Goal: Check status: Check status

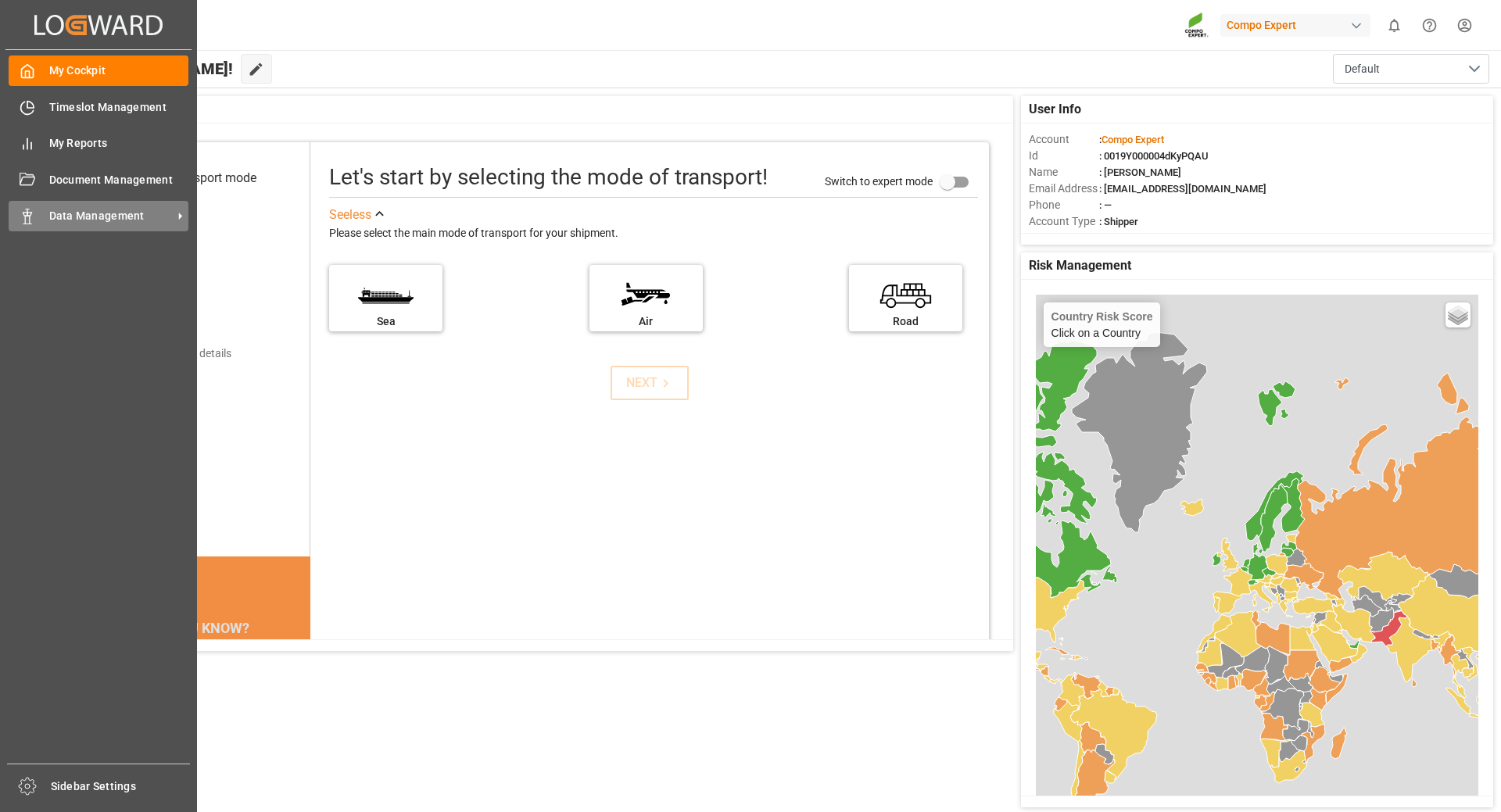
click at [87, 222] on span "Data Management" at bounding box center [111, 216] width 123 height 16
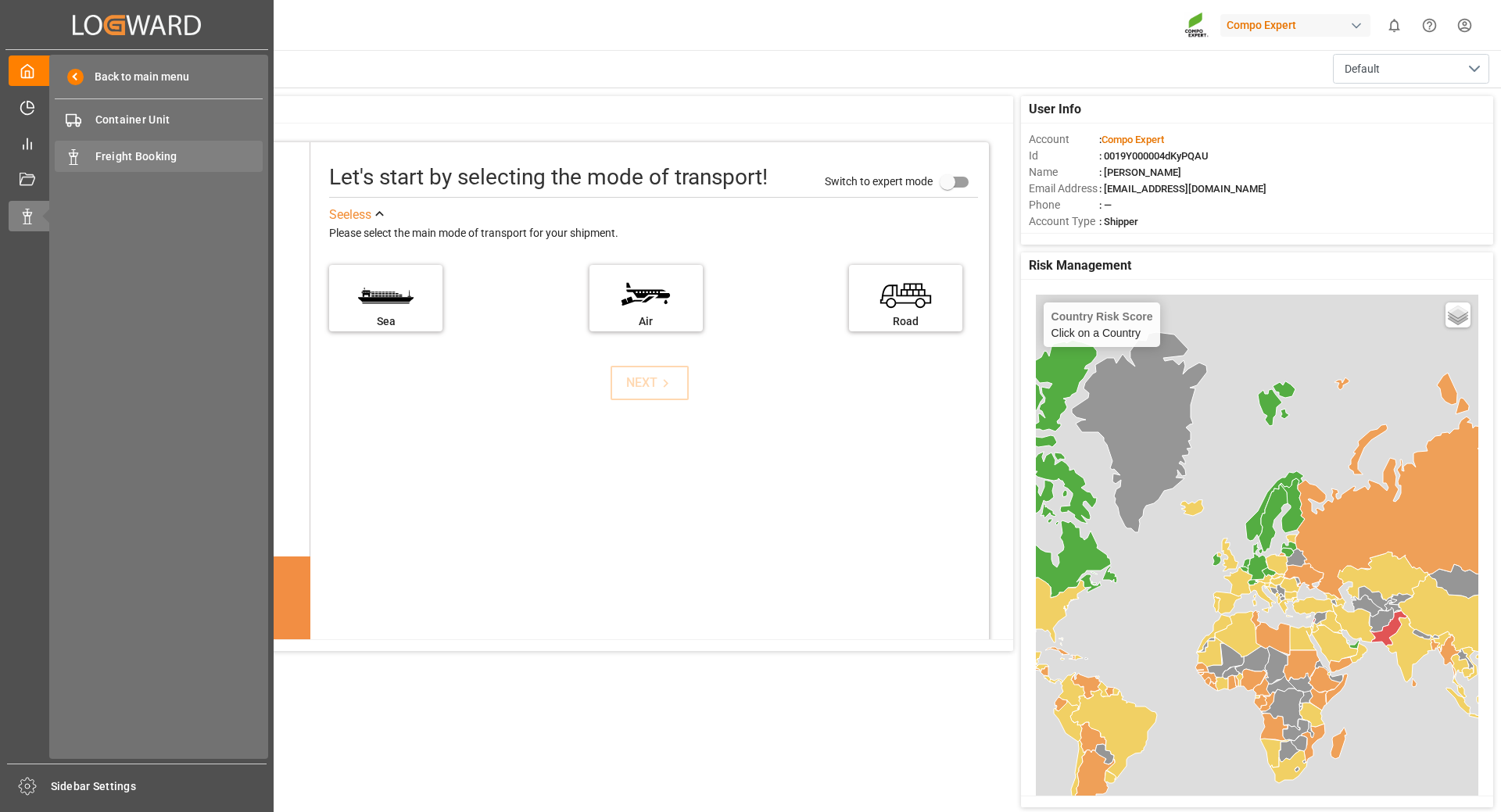
click at [124, 156] on span "Freight Booking" at bounding box center [179, 156] width 168 height 16
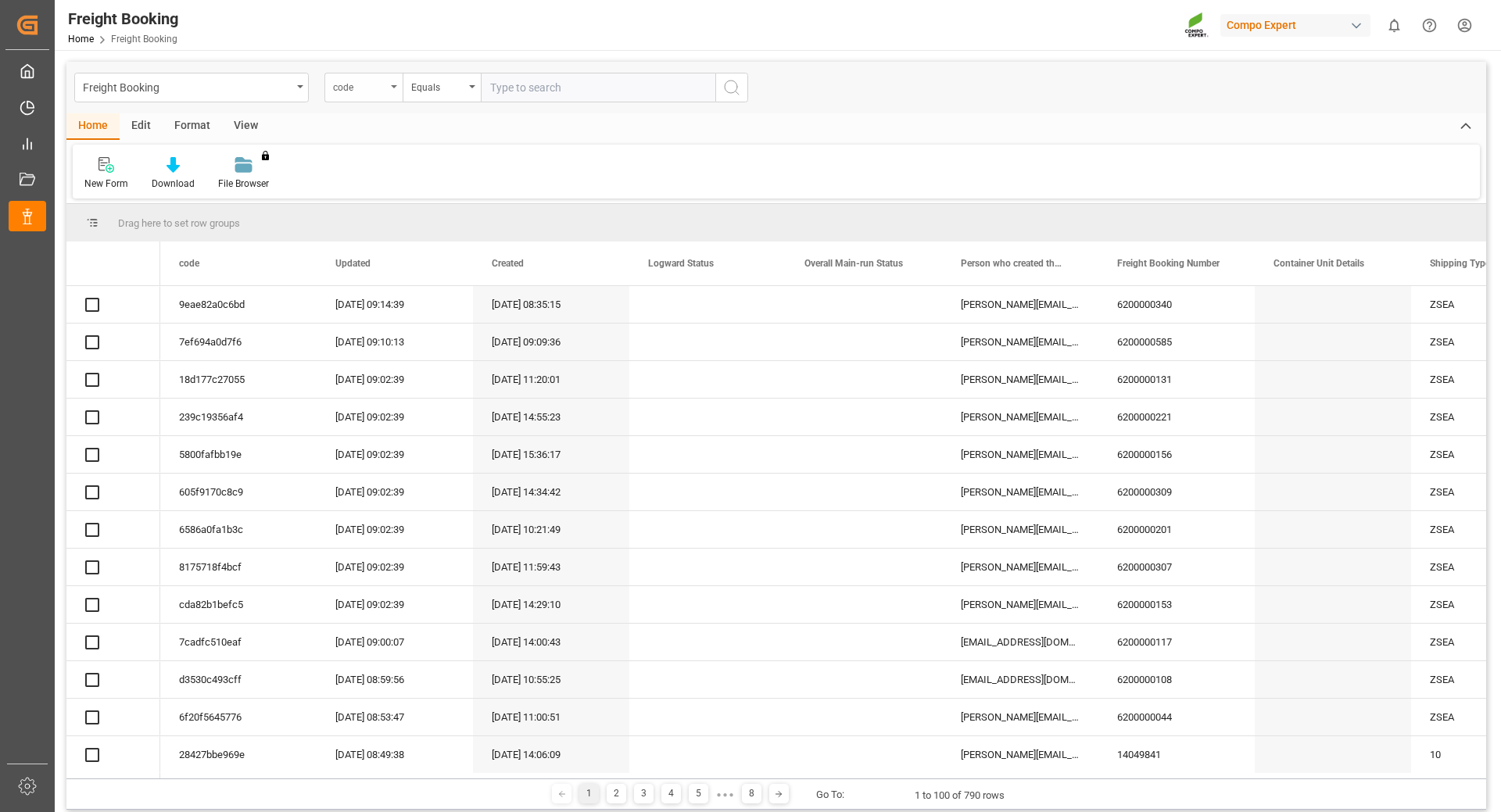
click at [396, 91] on div "code" at bounding box center [364, 87] width 78 height 30
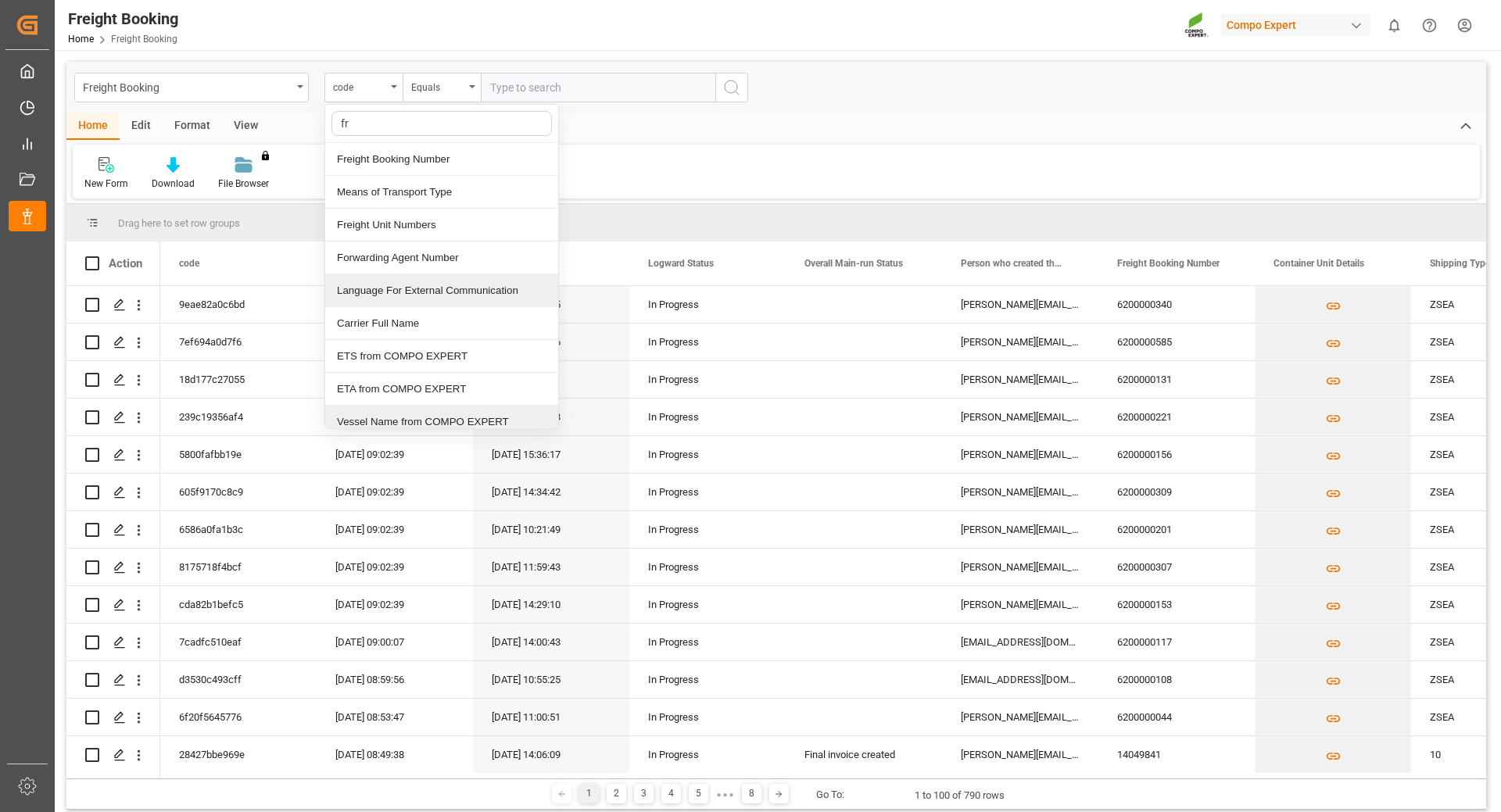
type input "fre"
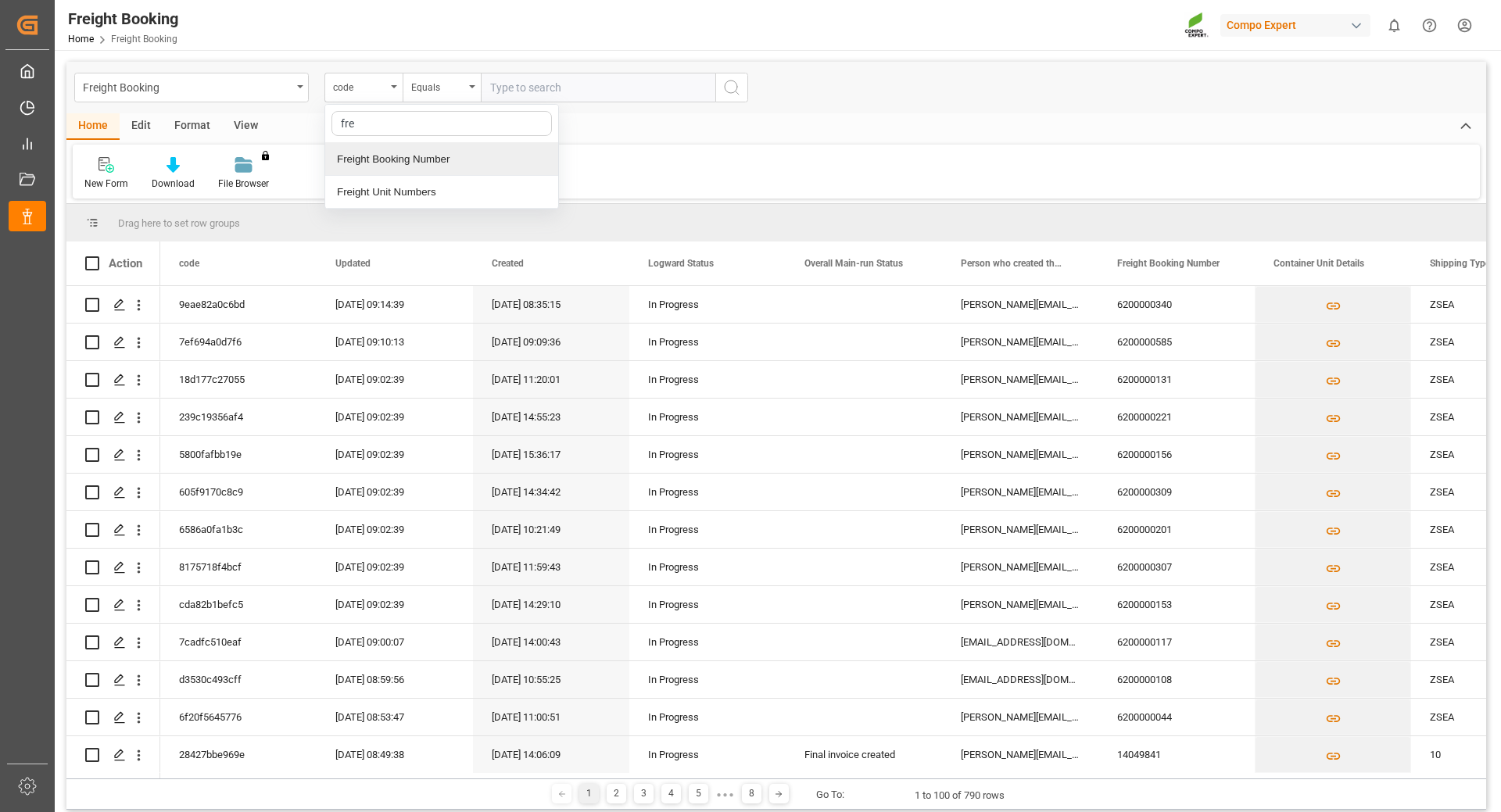
click at [391, 151] on div "Freight Booking Number" at bounding box center [442, 159] width 233 height 32
click at [551, 77] on input "text" at bounding box center [598, 87] width 235 height 30
type input "6200000481"
click at [730, 89] on icon "search button" at bounding box center [732, 88] width 19 height 19
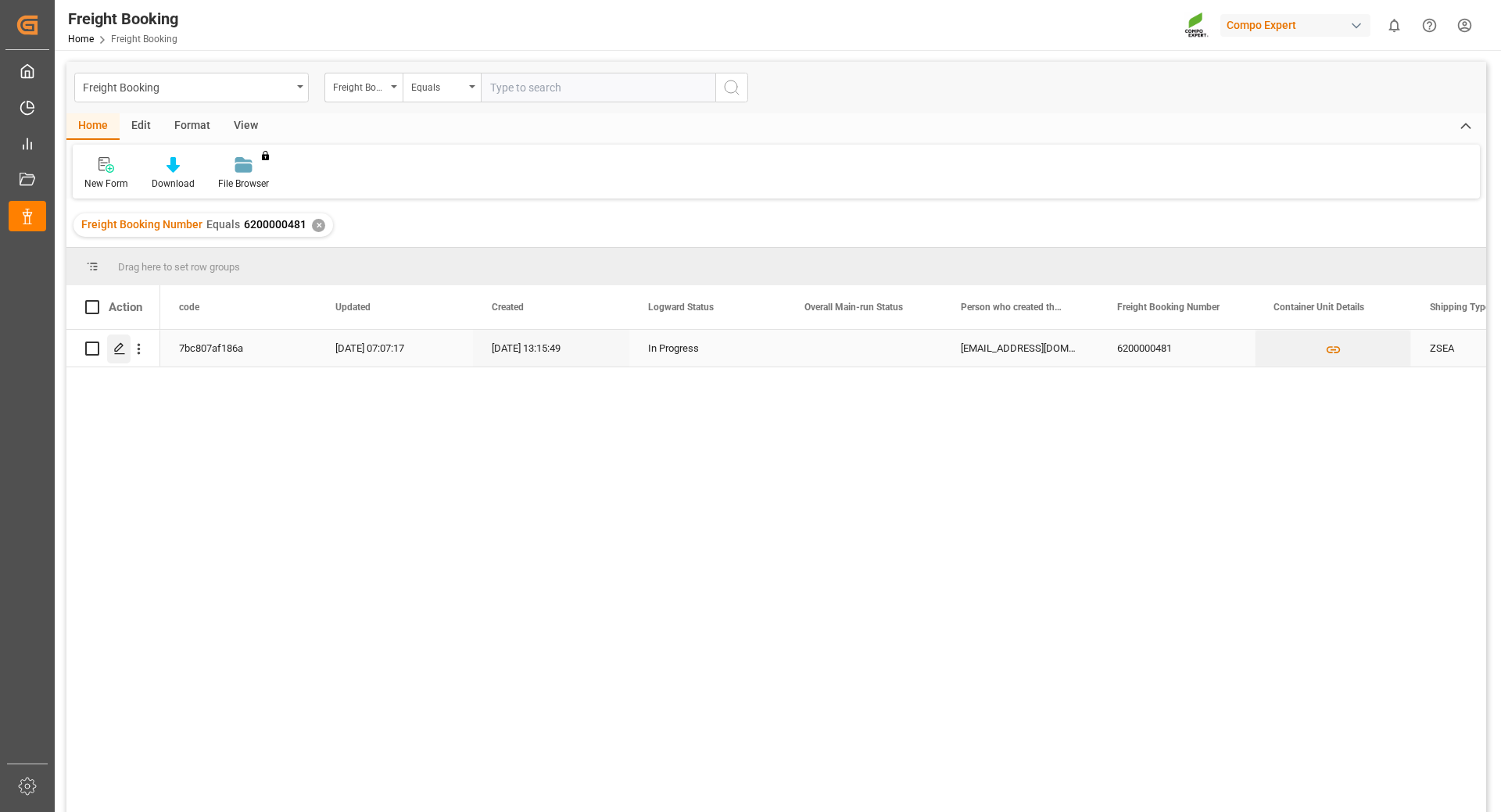
click at [112, 348] on div "Press SPACE to select this row." at bounding box center [118, 349] width 24 height 29
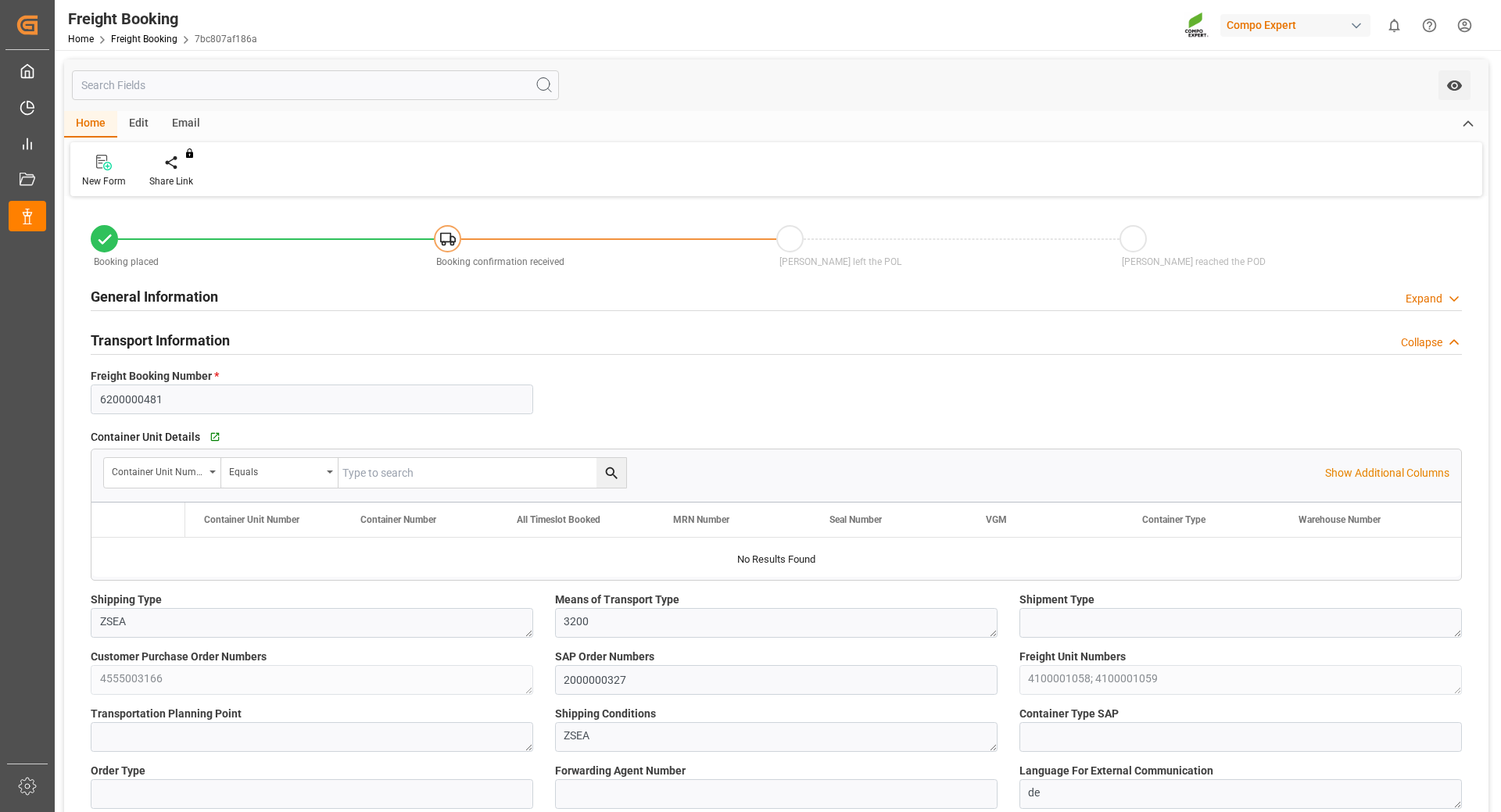
type input "BEANR"
type input "VNVTG"
type input "0"
type input "132500"
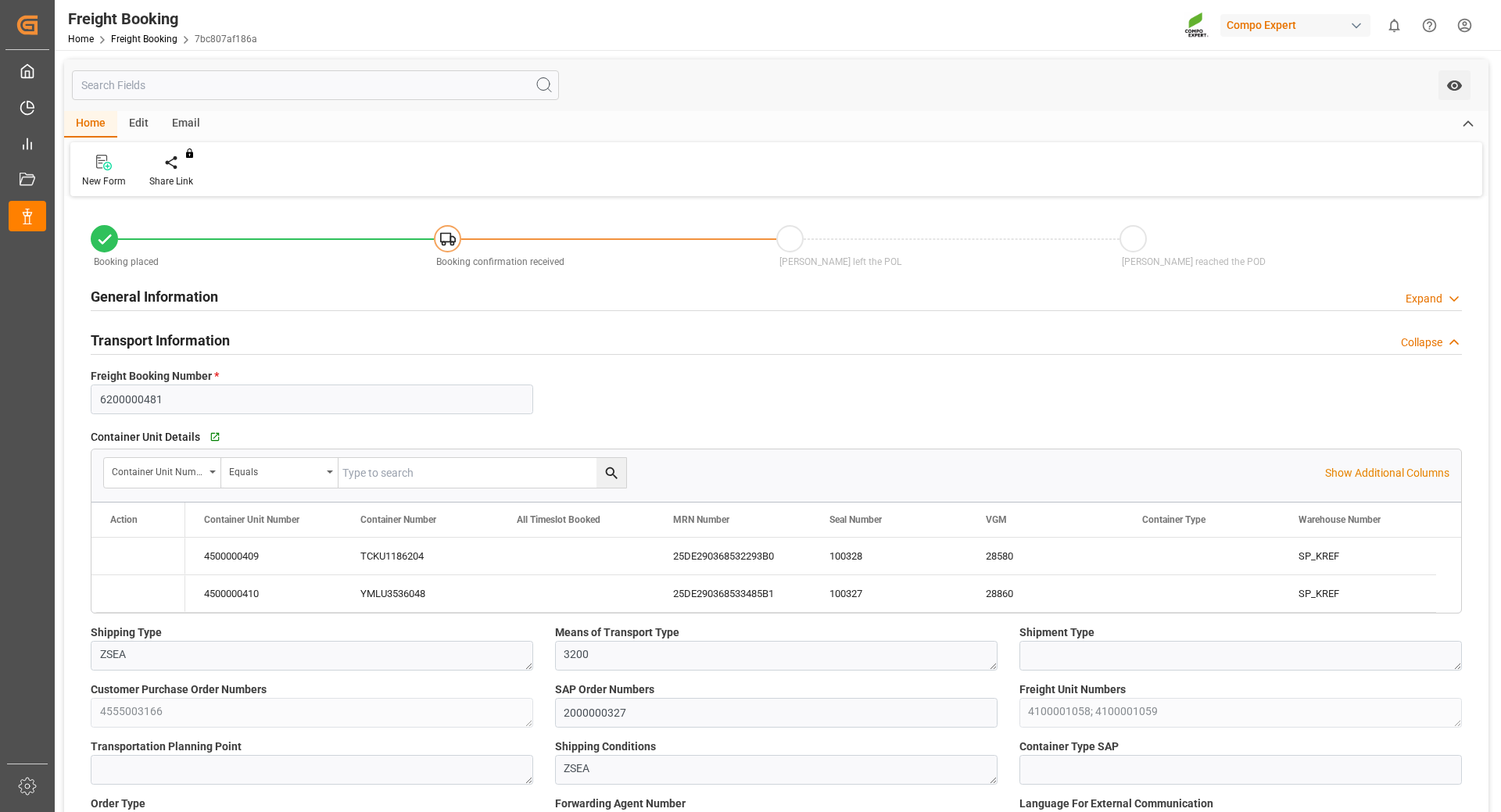
type input "[DATE] 01:00"
type input "[DATE] 13:15"
type input "[DATE] 08:19"
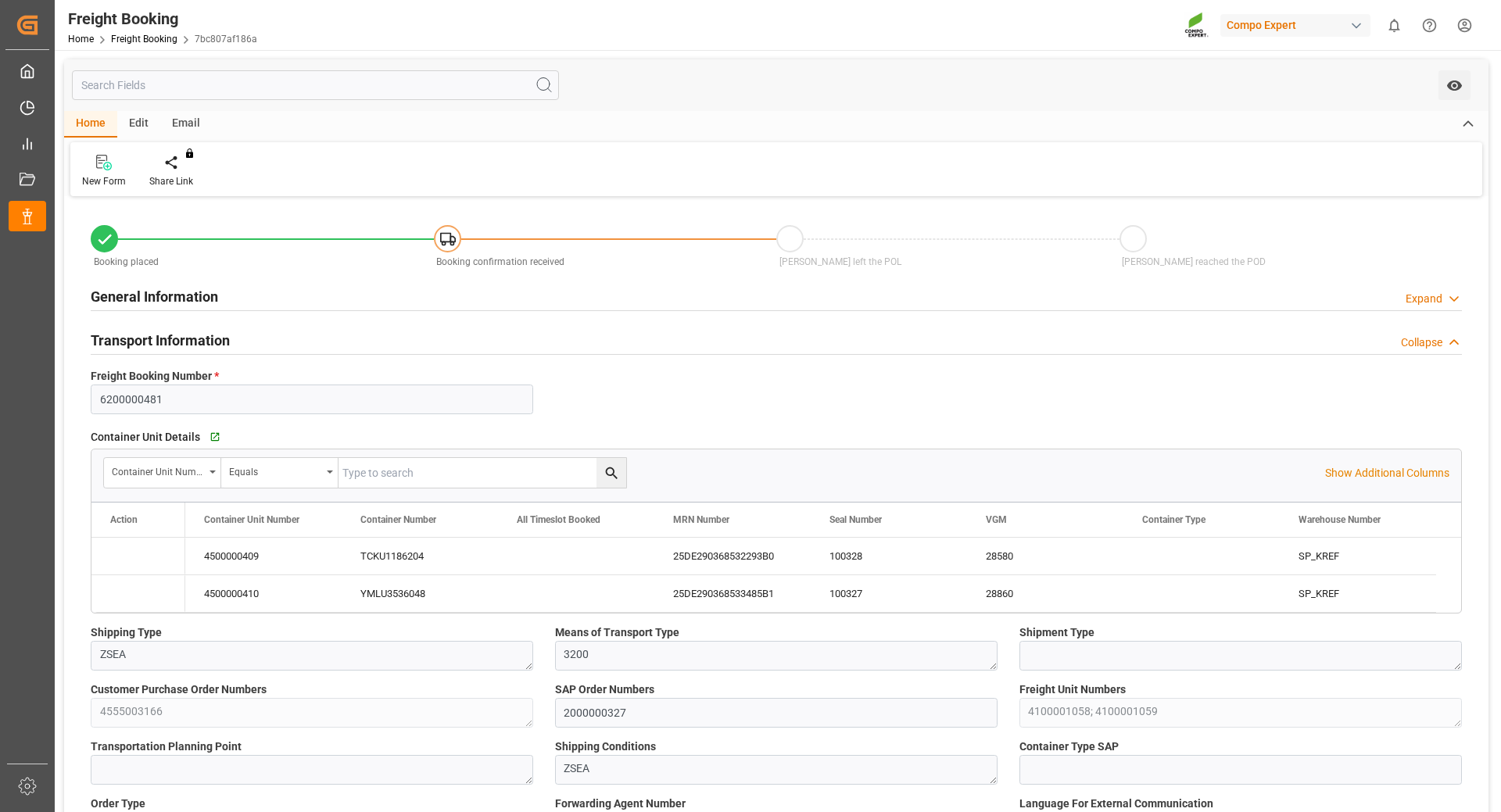
type input "[DATE] 08:19"
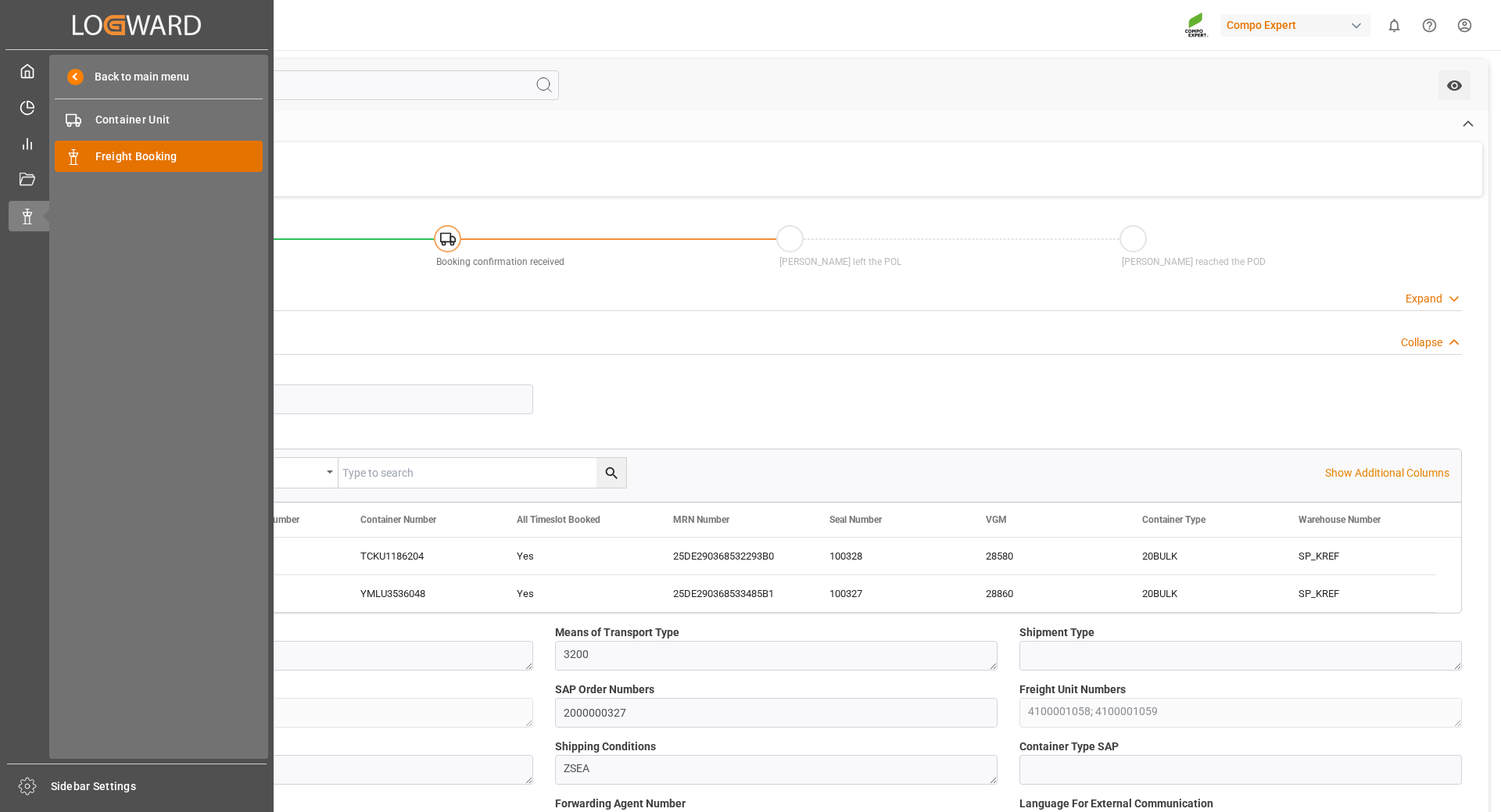
click at [99, 143] on div "Freight Booking Freight Booking" at bounding box center [158, 156] width 208 height 31
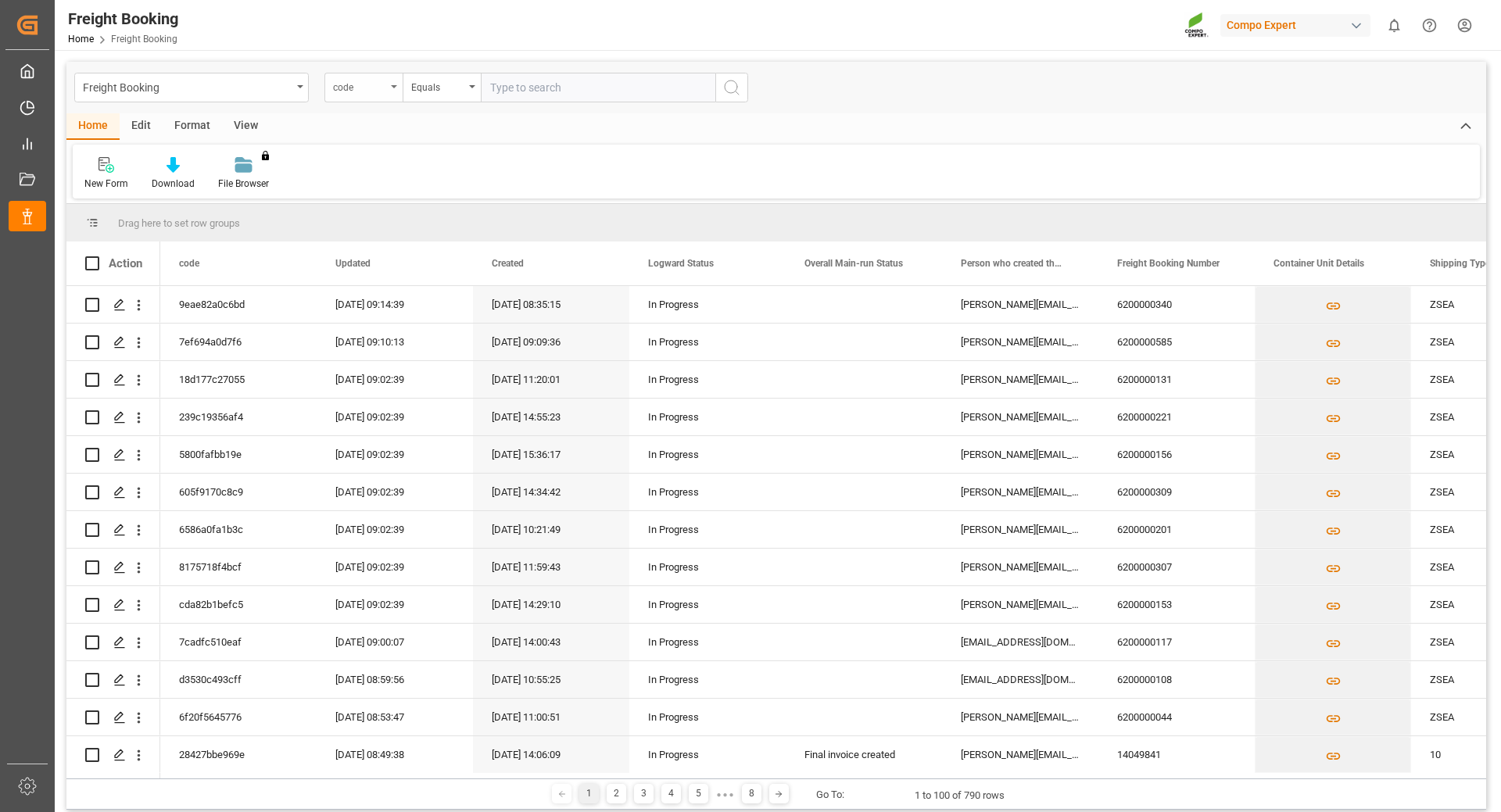
click at [395, 87] on icon "open menu" at bounding box center [394, 86] width 7 height 3
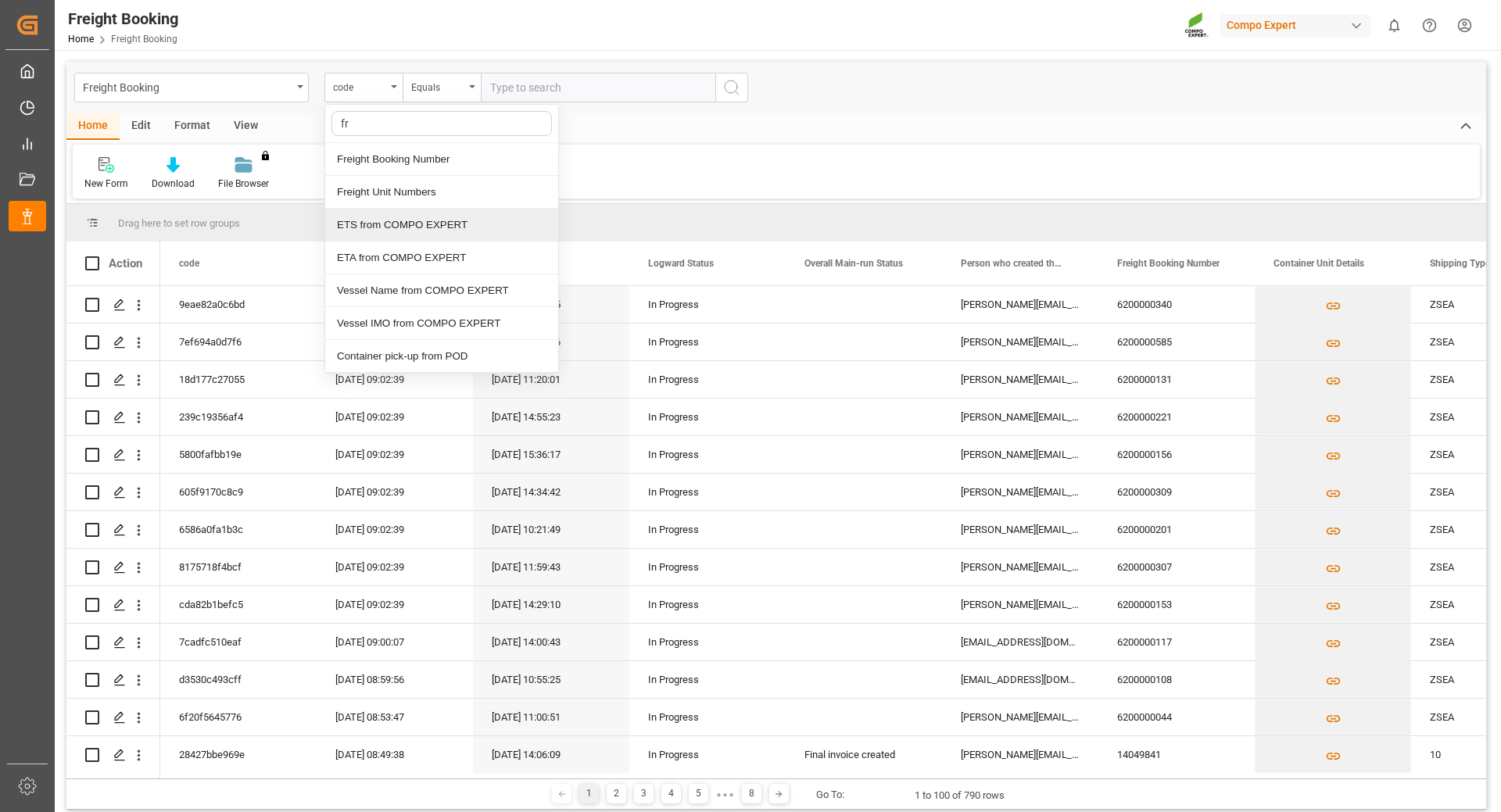
type input "fre"
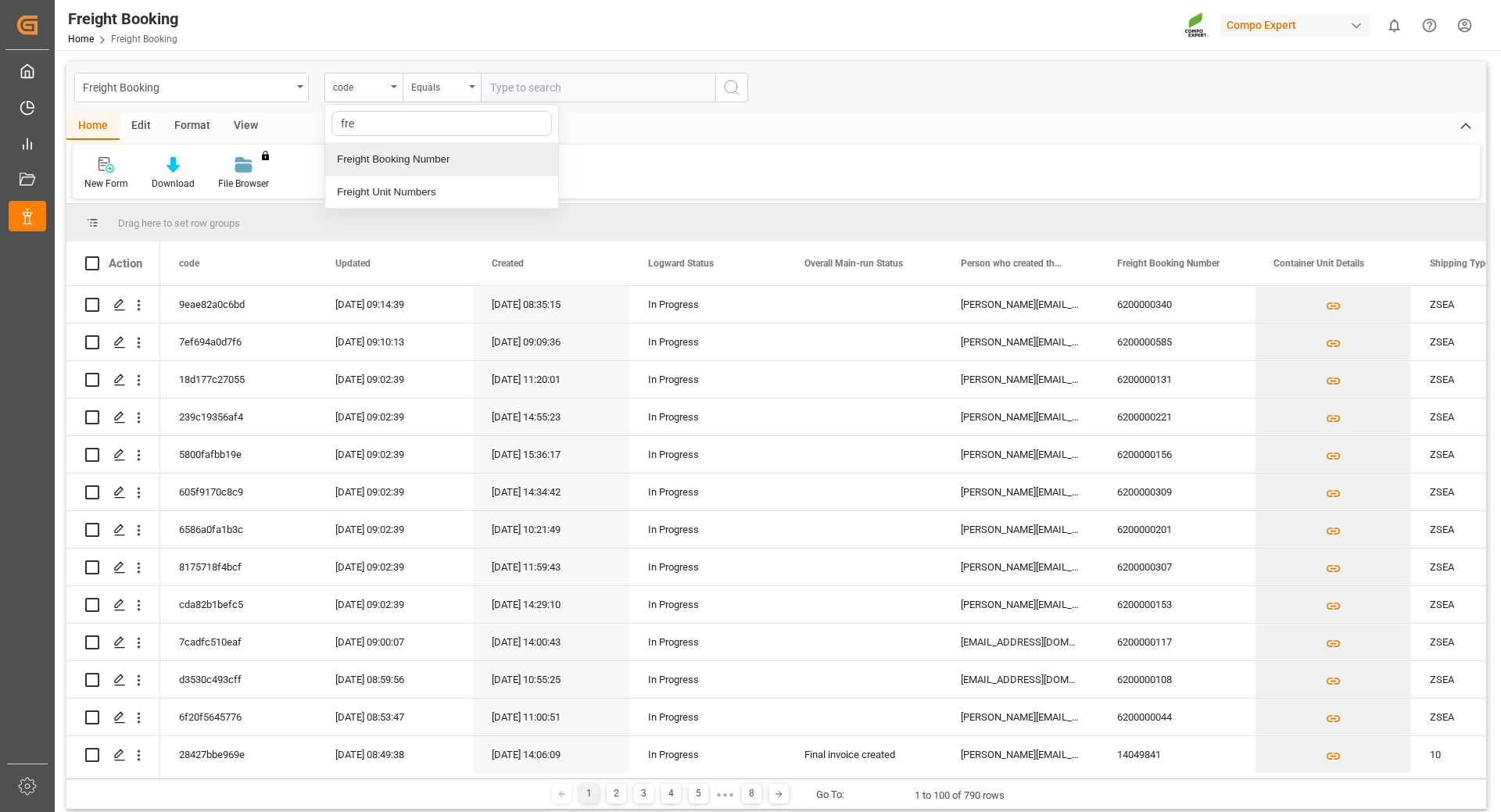
click at [377, 163] on div "Freight Booking Number" at bounding box center [442, 159] width 233 height 32
click at [525, 84] on input "text" at bounding box center [598, 87] width 235 height 30
type input "6200000357"
click at [736, 90] on icon "search button" at bounding box center [732, 88] width 19 height 19
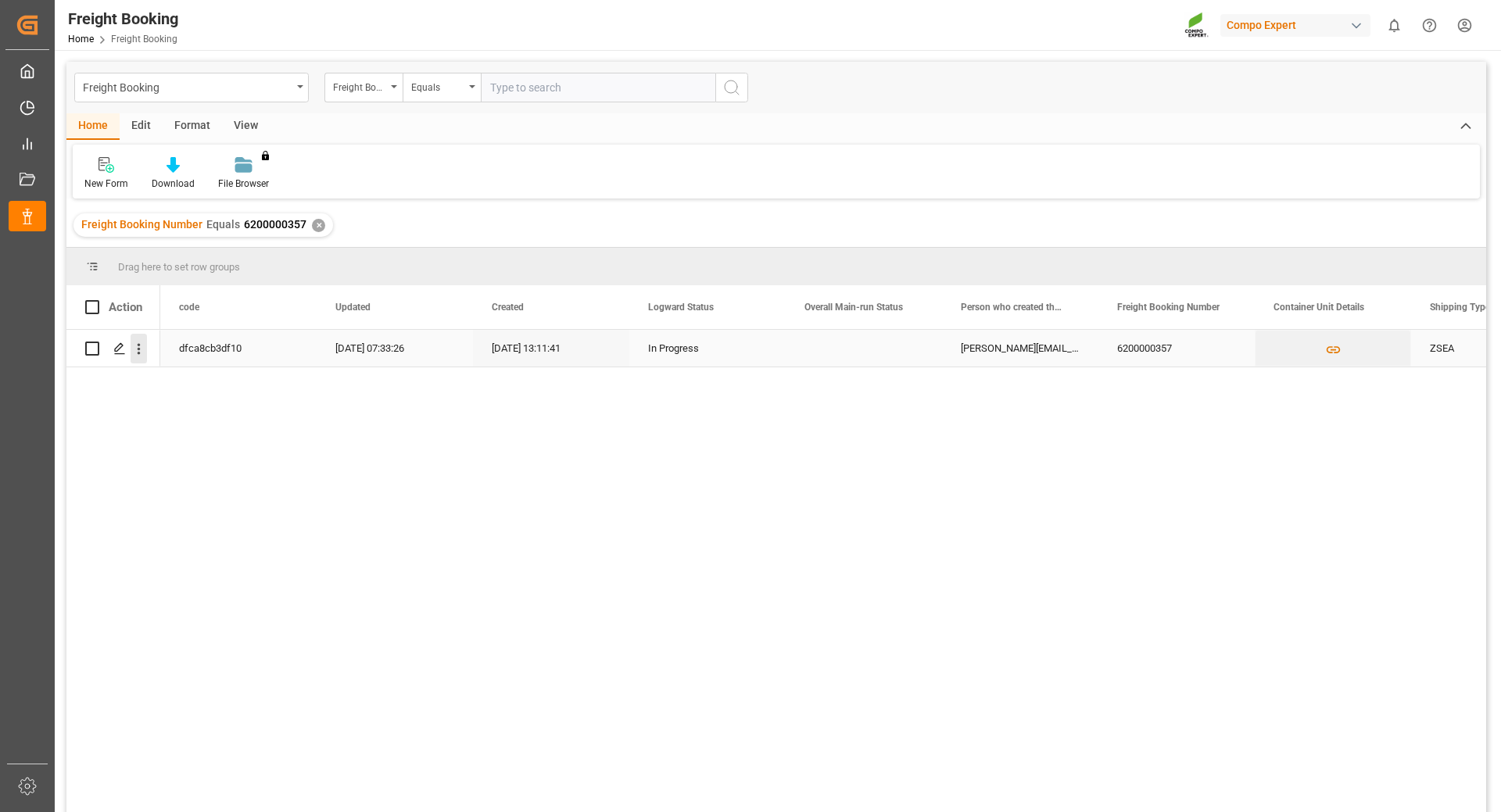
click at [135, 350] on icon "open menu" at bounding box center [138, 348] width 16 height 16
click at [115, 353] on icon "Press SPACE to select this row." at bounding box center [119, 348] width 12 height 12
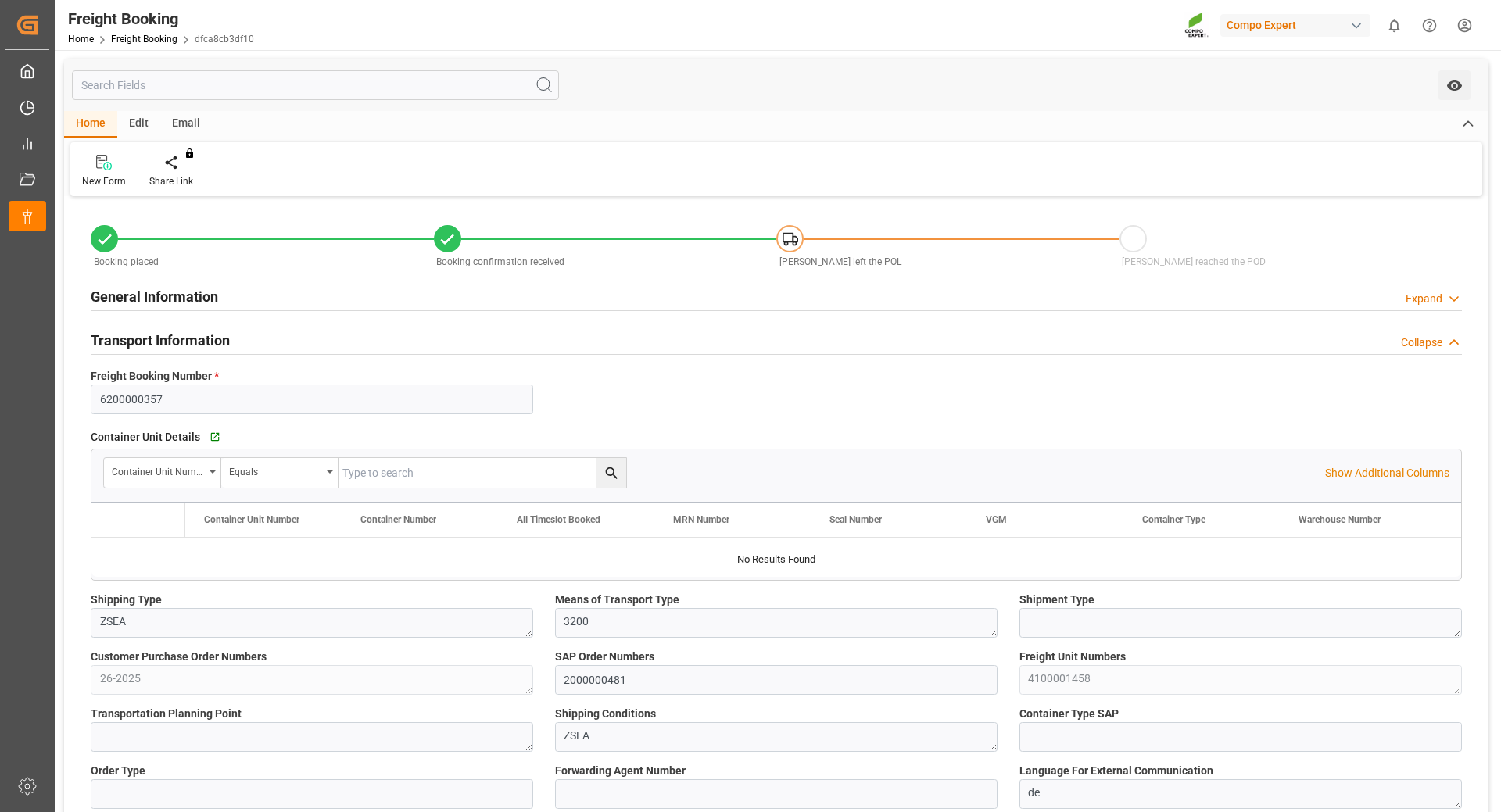
type input "Hapag [PERSON_NAME]"
type input "Hapag Lloyd Aktiengesellschaft"
type input "9777618"
type input "BEANR"
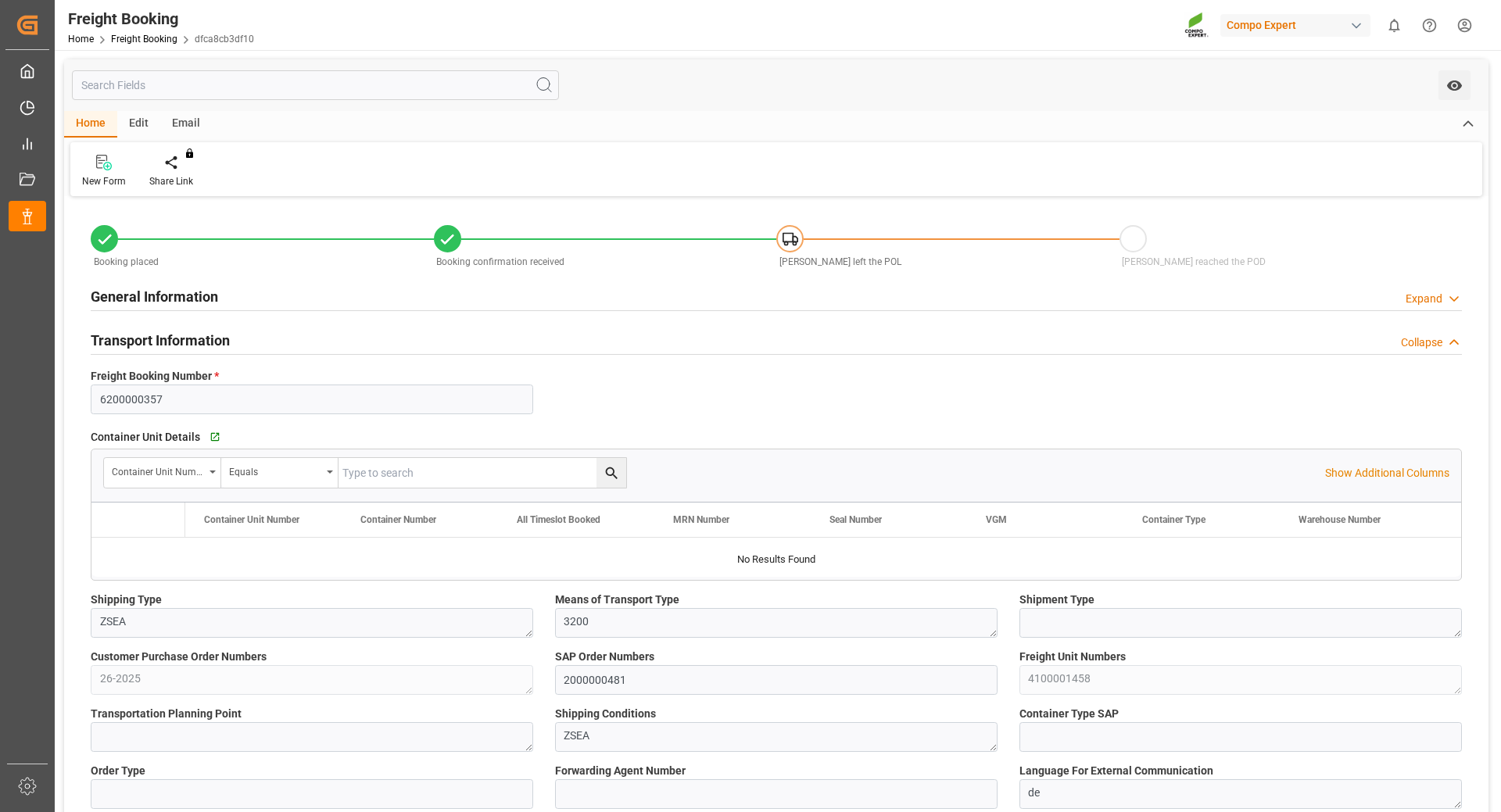
type input "ECPSJ"
type input "0"
type input "21500"
type input "[DATE] 01:00"
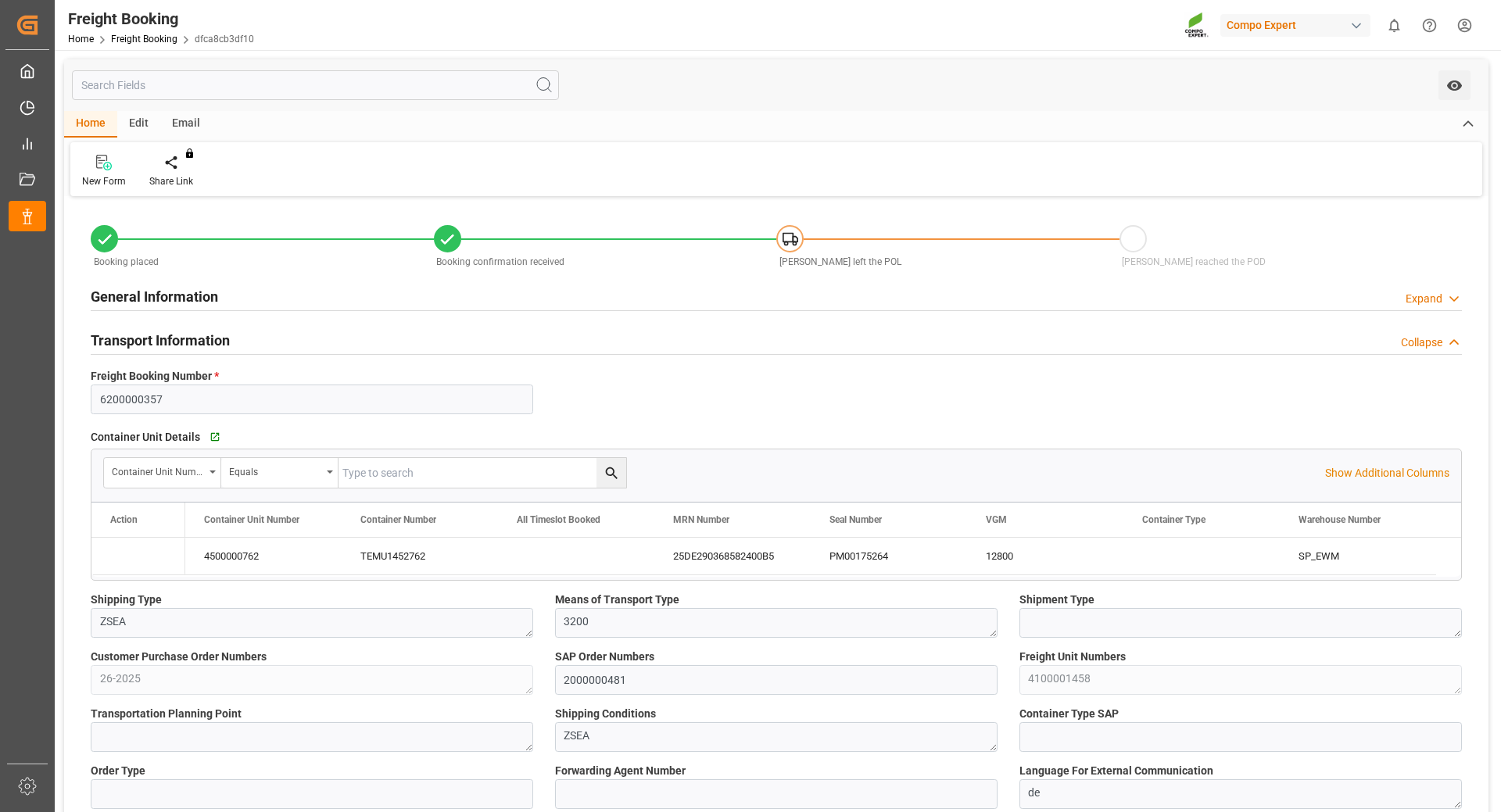
type input "[DATE] 08:00"
type input "[DATE] 22:00"
type input "[DATE] 17:00"
type input "[DATE] 13:11"
type input "[DATE] 13:12"
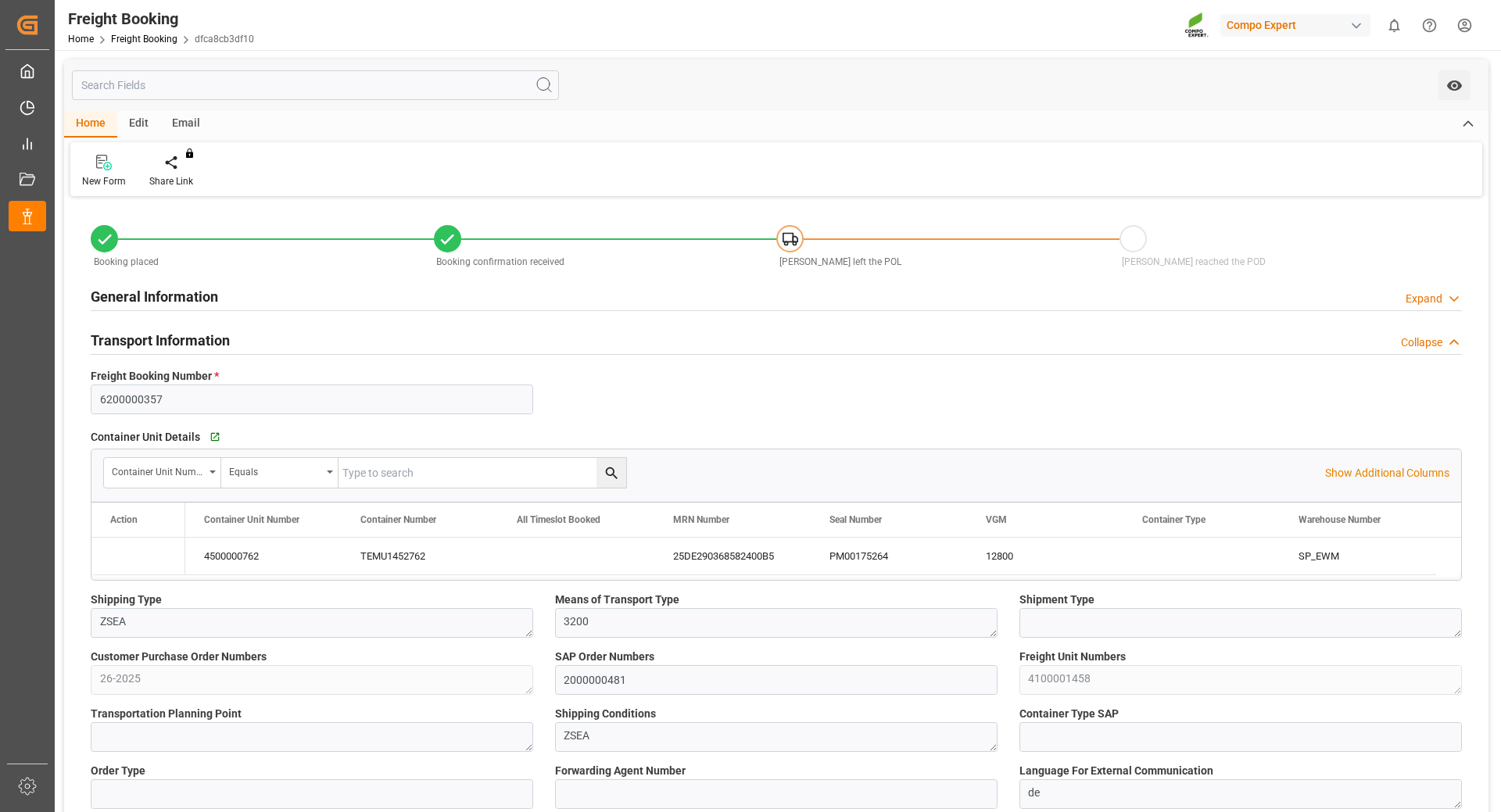
type input "[DATE] 13:12"
type input "[DATE] 08:25"
